Goal: Information Seeking & Learning: Learn about a topic

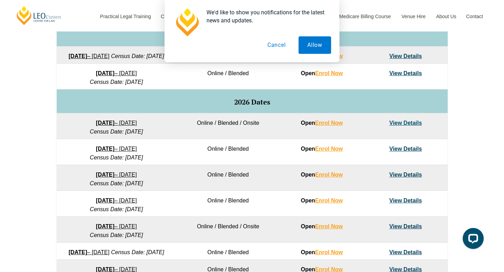
click at [271, 43] on button "Cancel" at bounding box center [277, 44] width 36 height 17
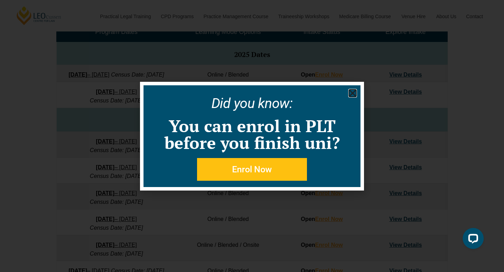
scroll to position [353, 0]
click at [354, 92] on icon "Close" at bounding box center [352, 93] width 9 height 9
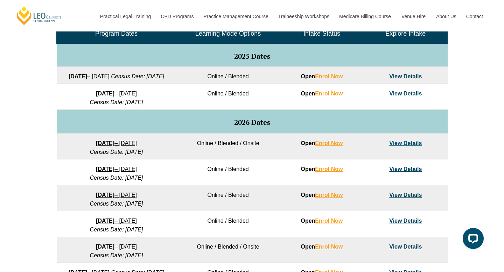
click at [410, 97] on link "View Details" at bounding box center [405, 94] width 33 height 6
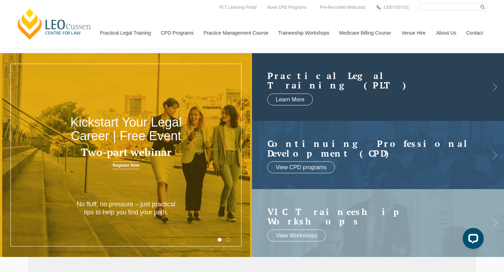
click at [358, 92] on link at bounding box center [378, 87] width 252 height 68
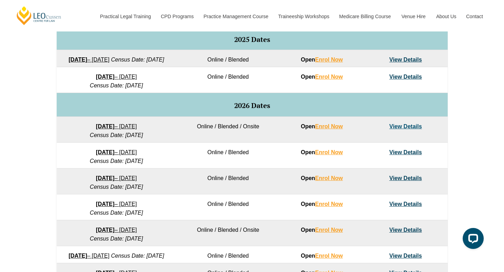
scroll to position [370, 0]
click at [409, 80] on link "View Details" at bounding box center [405, 77] width 33 height 6
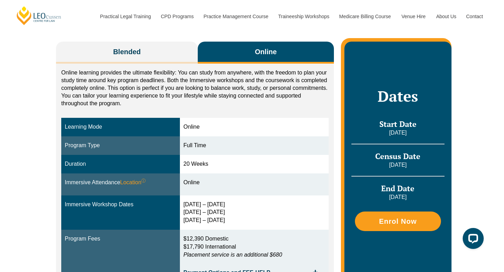
scroll to position [115, 0]
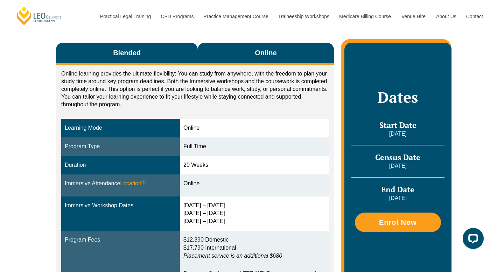
click at [150, 51] on button "Blended" at bounding box center [127, 54] width 142 height 22
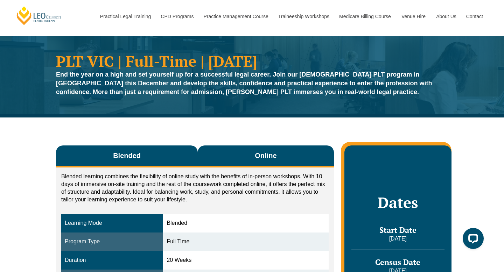
scroll to position [9, 0]
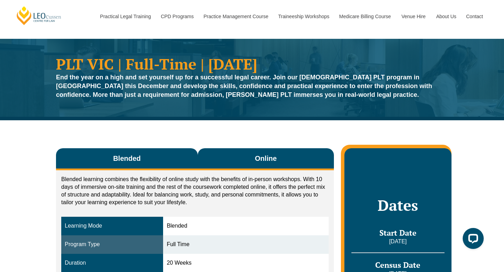
click at [243, 159] on button "Online" at bounding box center [266, 159] width 136 height 22
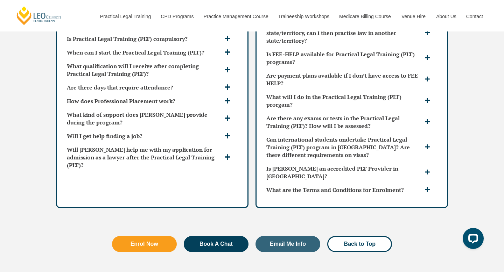
scroll to position [1881, 0]
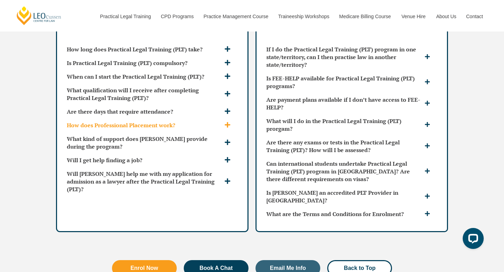
click at [227, 119] on div "How does Professional Placement work?" at bounding box center [152, 125] width 176 height 13
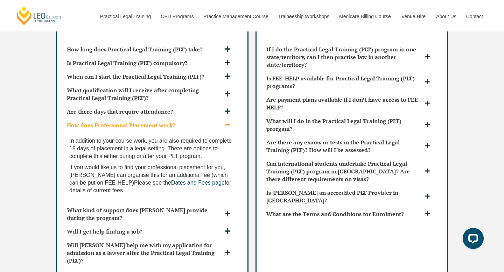
click at [227, 119] on div "How does Professional Placement work?" at bounding box center [152, 125] width 176 height 13
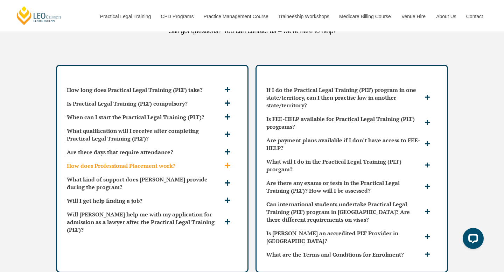
scroll to position [1839, 0]
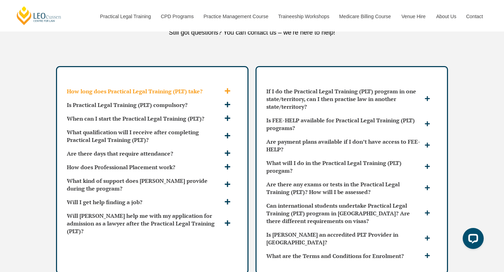
click at [226, 85] on div "How long does Practical Legal Training (PLT) take?" at bounding box center [152, 91] width 176 height 13
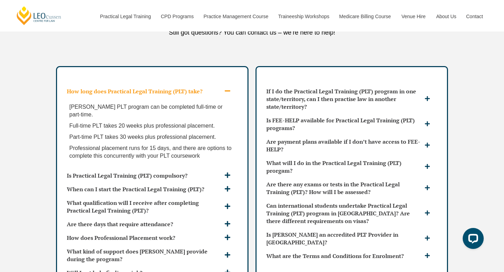
click at [226, 85] on div "How long does Practical Legal Training (PLT) take?" at bounding box center [152, 91] width 176 height 13
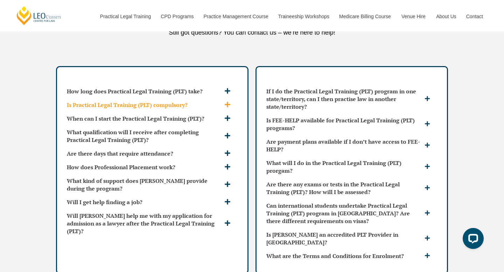
click at [228, 98] on div "Is Practical Legal Training (PLT) compulsory?" at bounding box center [152, 104] width 176 height 13
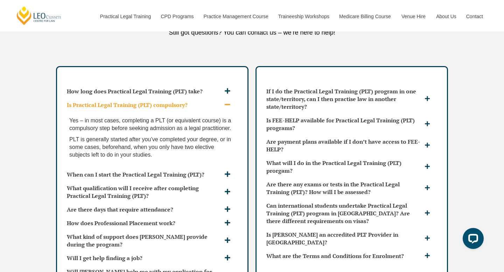
click at [228, 101] on icon at bounding box center [227, 104] width 6 height 6
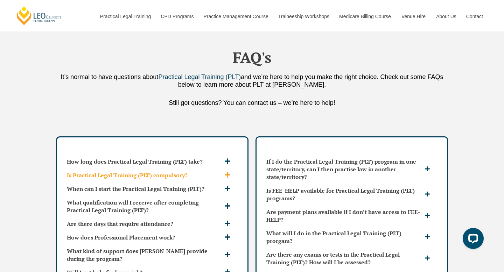
scroll to position [1633, 0]
